Goal: Navigation & Orientation: Find specific page/section

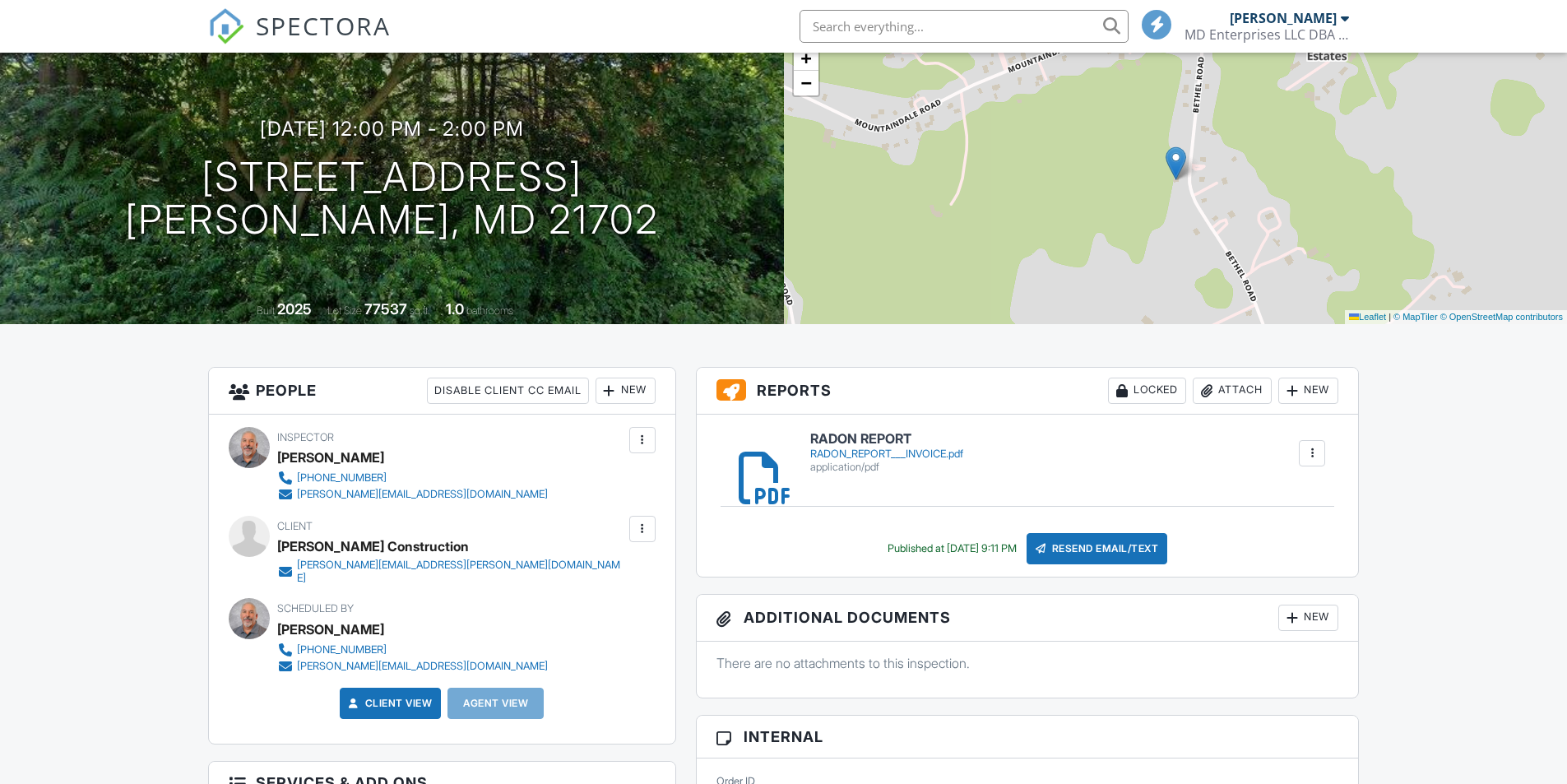
scroll to position [164, 0]
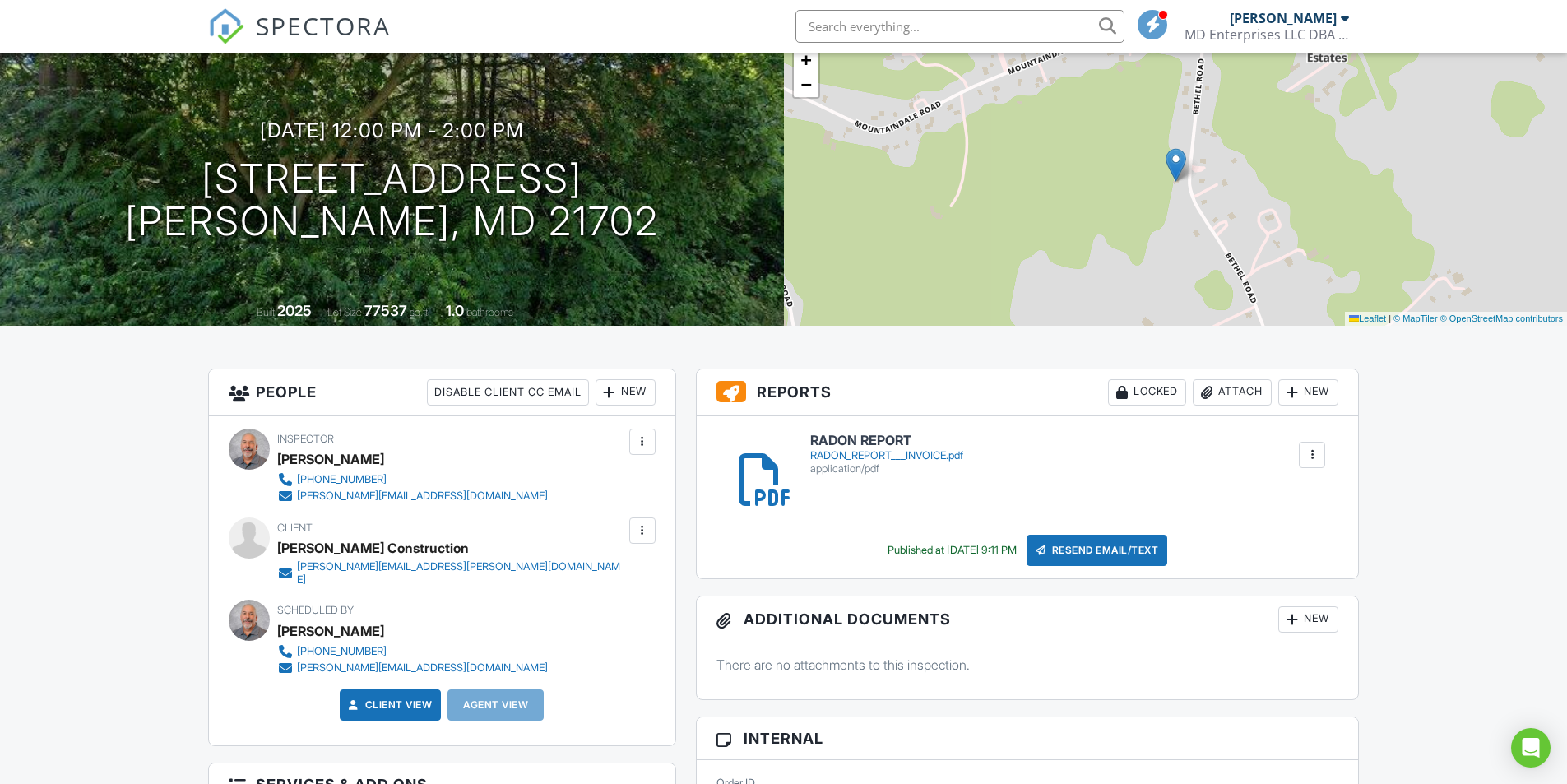
click at [299, 26] on span "SPECTORA" at bounding box center [323, 26] width 135 height 35
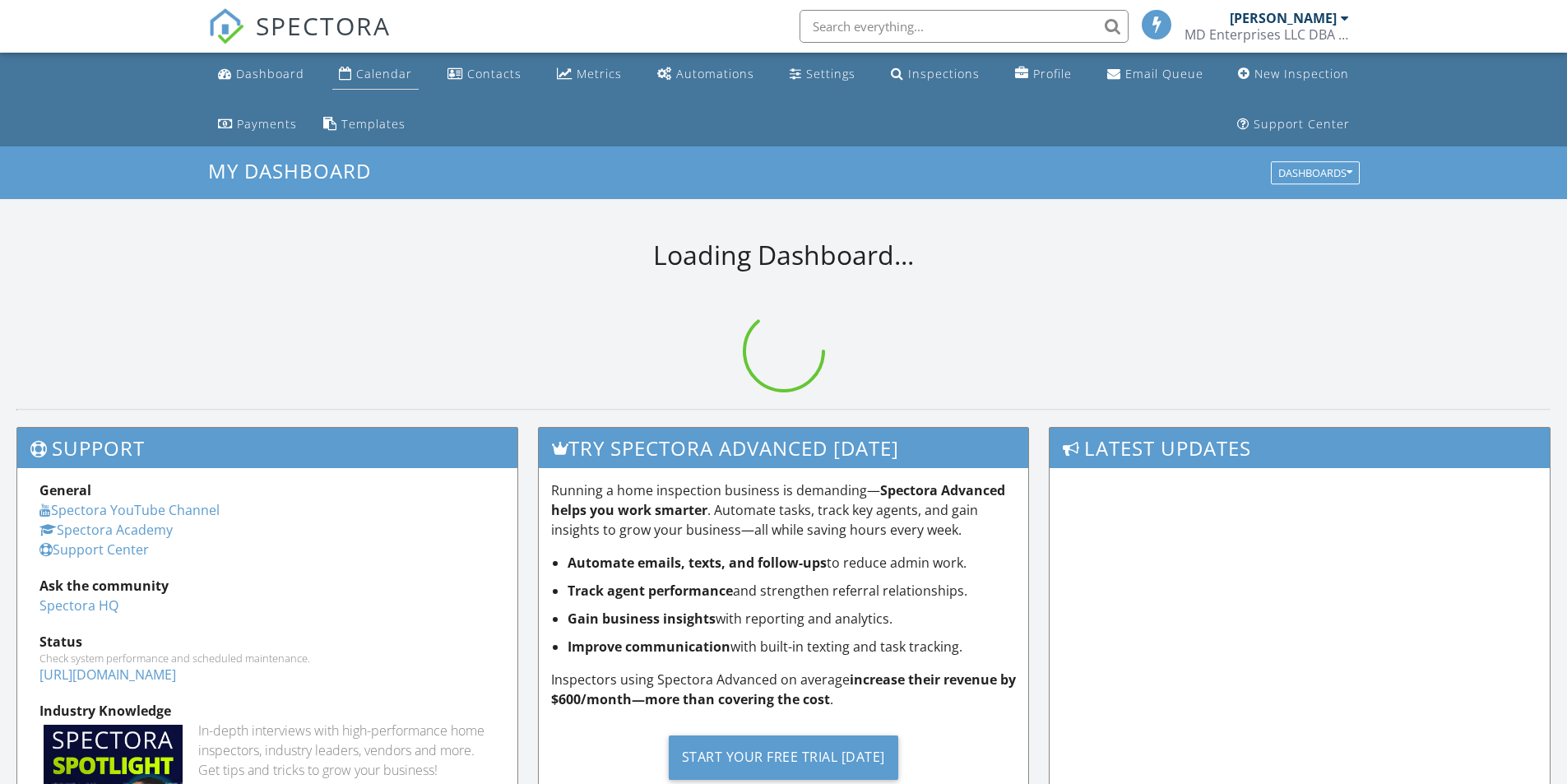
click at [375, 72] on div "Calendar" at bounding box center [384, 74] width 56 height 15
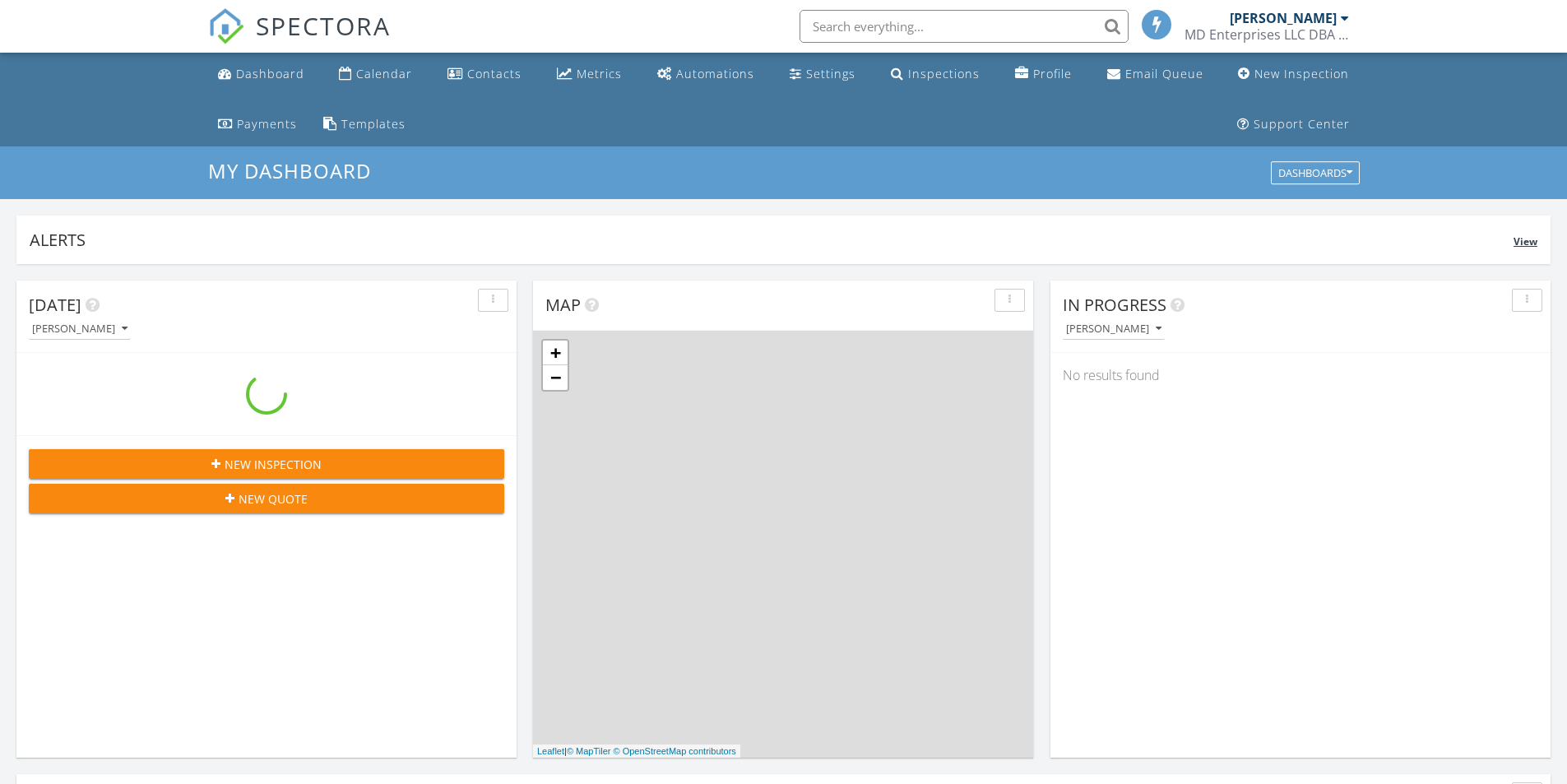
scroll to position [1522, 1593]
